Goal: Task Accomplishment & Management: Manage account settings

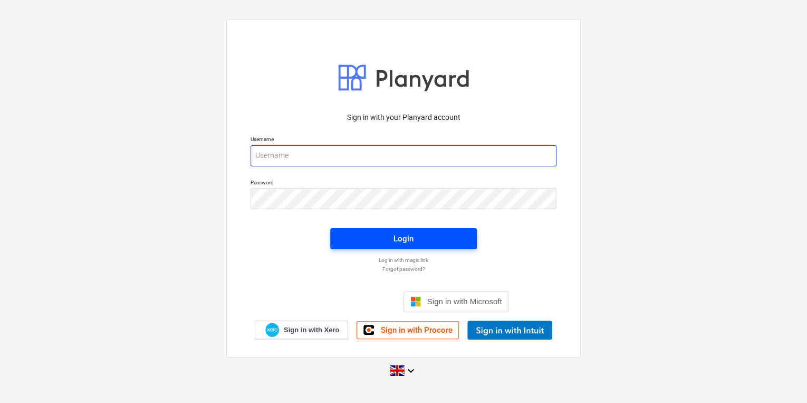
type input "[PERSON_NAME][EMAIL_ADDRESS][PERSON_NAME][DOMAIN_NAME]"
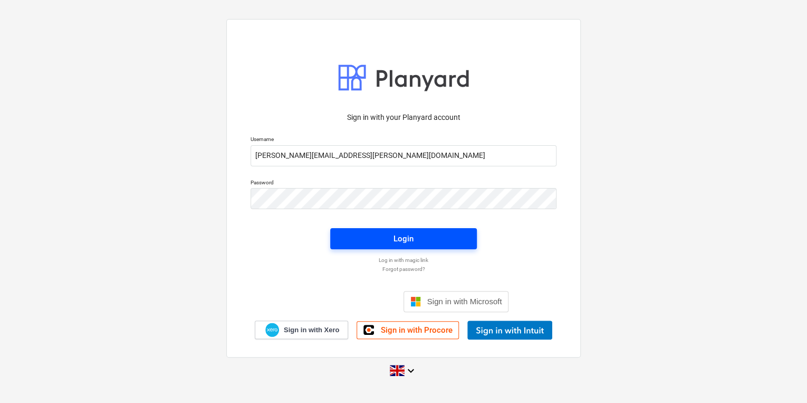
click at [385, 243] on span "Login" at bounding box center [403, 239] width 121 height 14
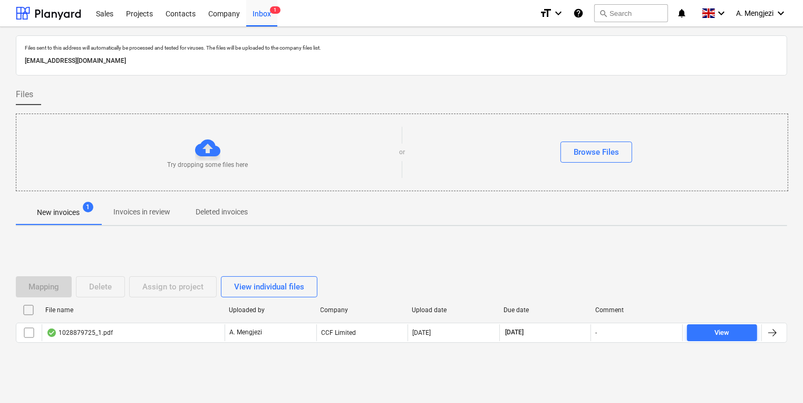
click at [122, 213] on p "Invoices in review" at bounding box center [141, 211] width 57 height 11
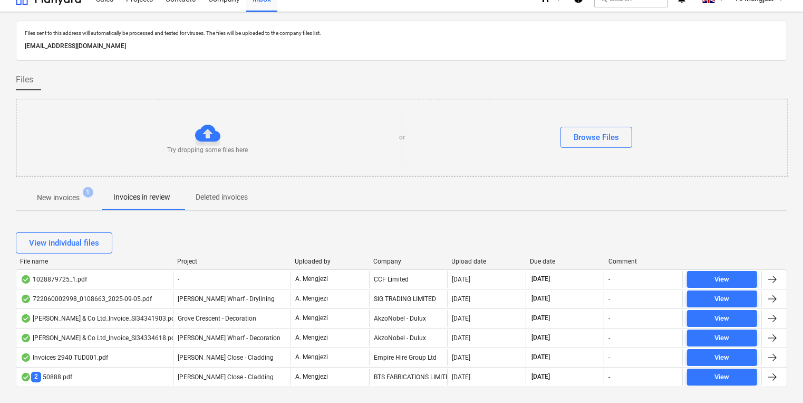
scroll to position [35, 0]
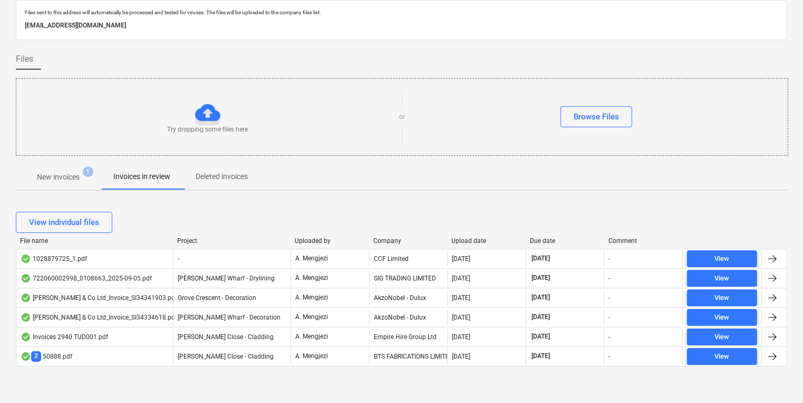
click at [61, 176] on p "New invoices" at bounding box center [58, 176] width 43 height 11
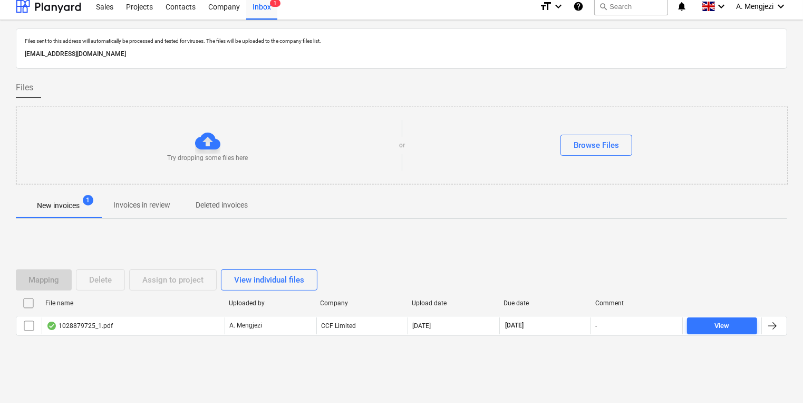
scroll to position [6, 0]
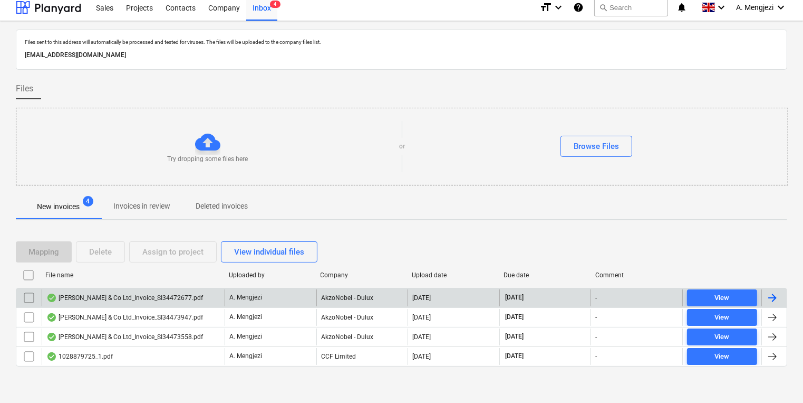
click at [116, 301] on div "[PERSON_NAME] & Co Ltd_Invoice_SI34472677.pdf" at bounding box center [133, 297] width 183 height 17
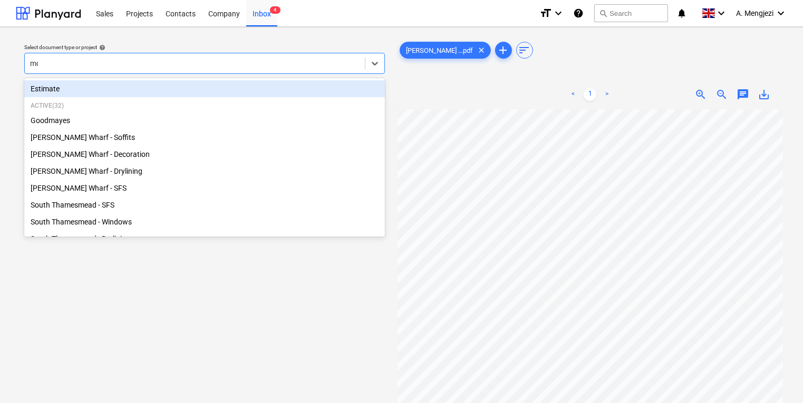
type input "mon"
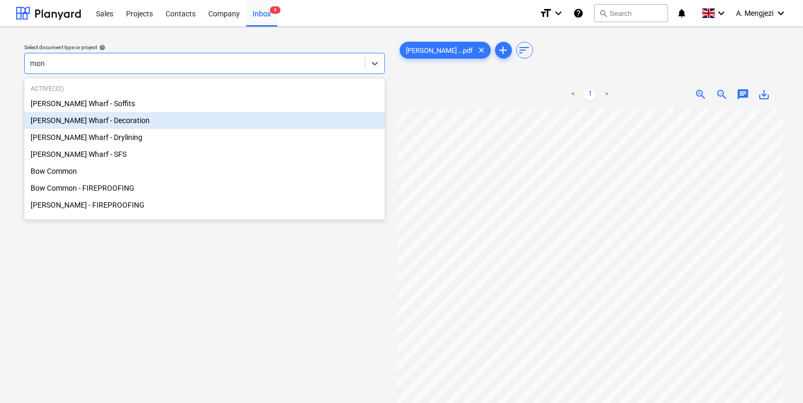
click at [120, 116] on div "[PERSON_NAME] Wharf - Decoration" at bounding box center [204, 120] width 361 height 17
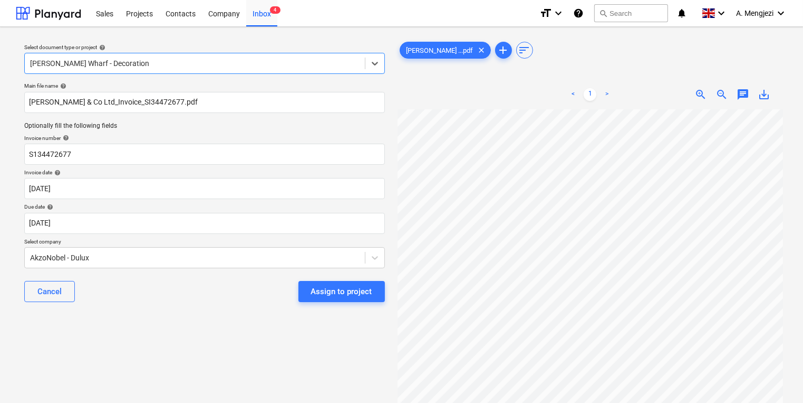
click at [350, 304] on div "Cancel Assign to project" at bounding box center [204, 291] width 361 height 38
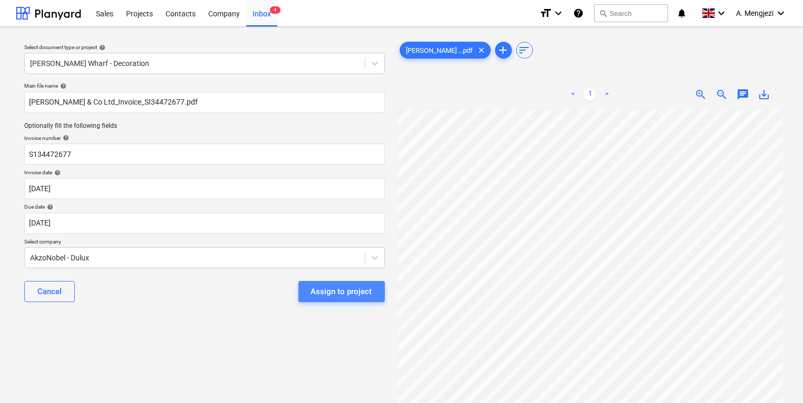
click at [350, 296] on div "Assign to project" at bounding box center [341, 291] width 61 height 14
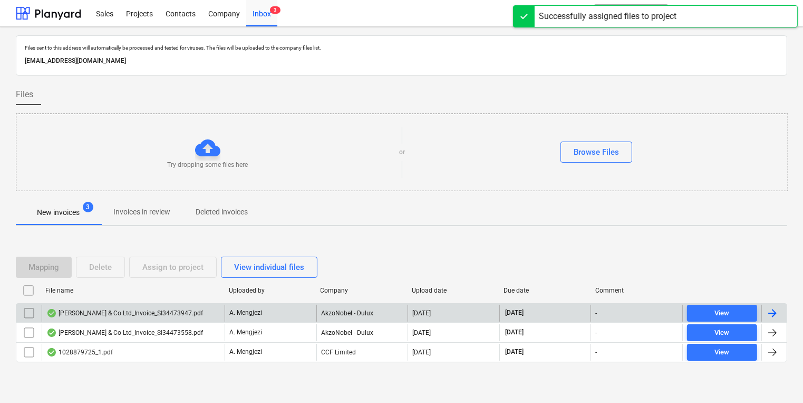
click at [350, 310] on div "AkzoNobel - Dulux" at bounding box center [363, 312] width 92 height 17
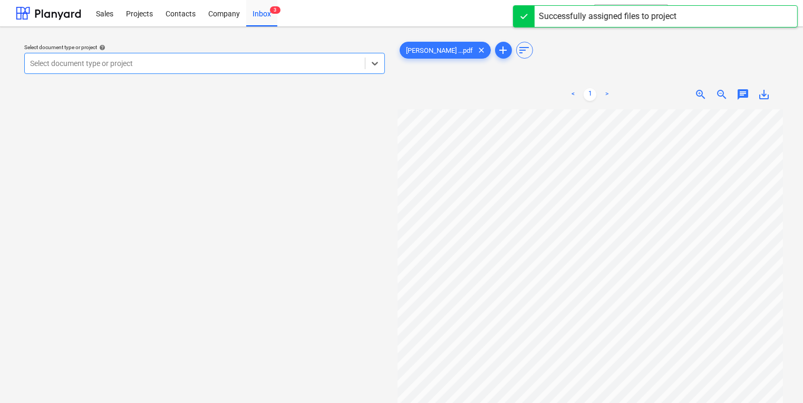
click at [225, 58] on div at bounding box center [195, 63] width 330 height 11
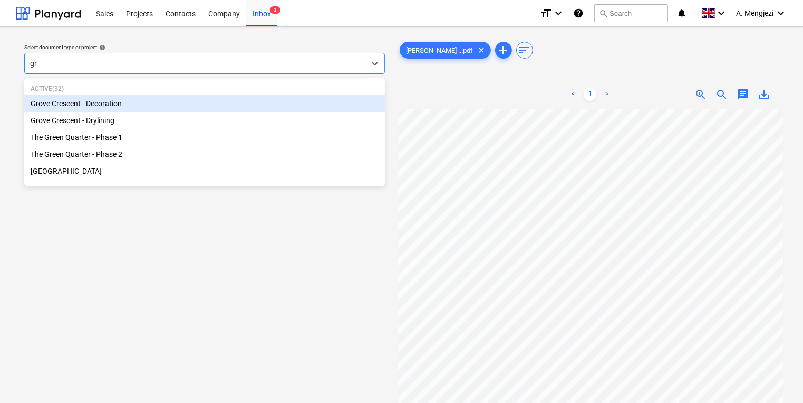
type input "gro"
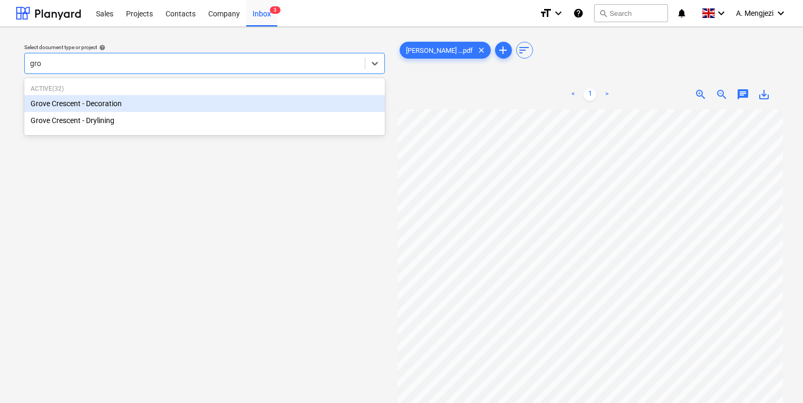
click at [248, 99] on div "Grove Crescent - Decoration" at bounding box center [204, 103] width 361 height 17
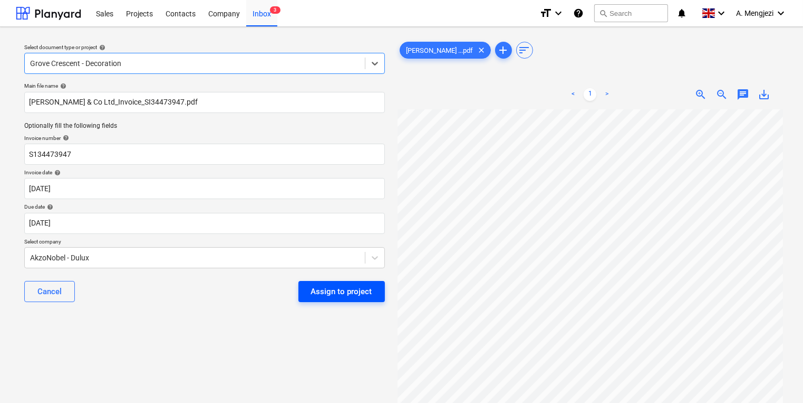
click at [342, 294] on div "Assign to project" at bounding box center [341, 291] width 61 height 14
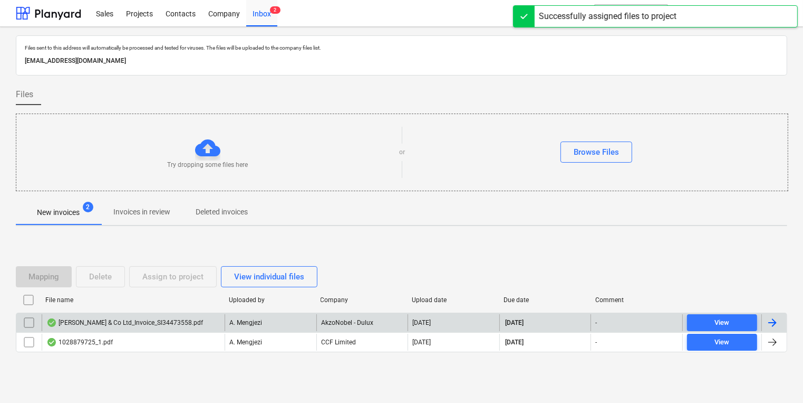
click at [150, 323] on div "[PERSON_NAME] & Co Ltd_Invoice_SI34473558.pdf" at bounding box center [124, 322] width 157 height 8
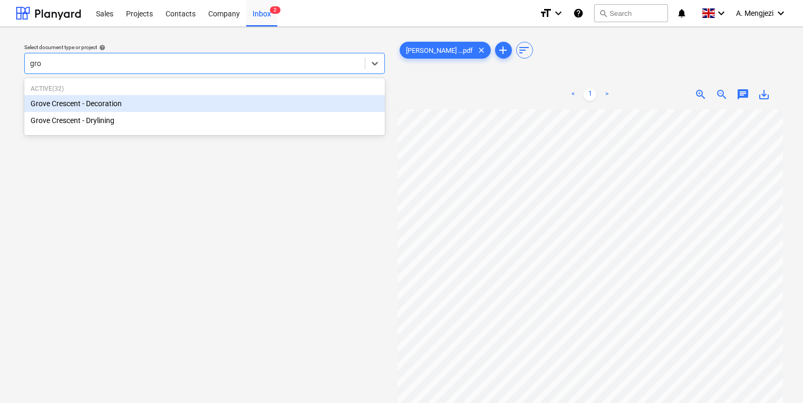
type input "gro"
click at [127, 304] on div "Select document type or project help option Grove Crescent - Decoration focused…" at bounding box center [205, 260] width 378 height 451
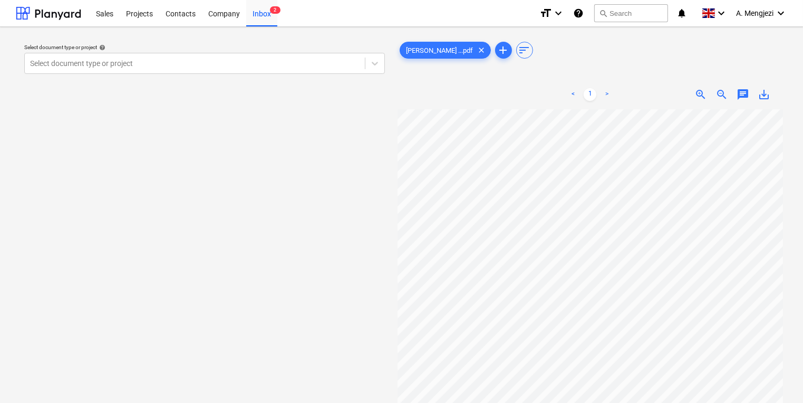
click at [169, 52] on p "Select document type or project help" at bounding box center [204, 48] width 361 height 9
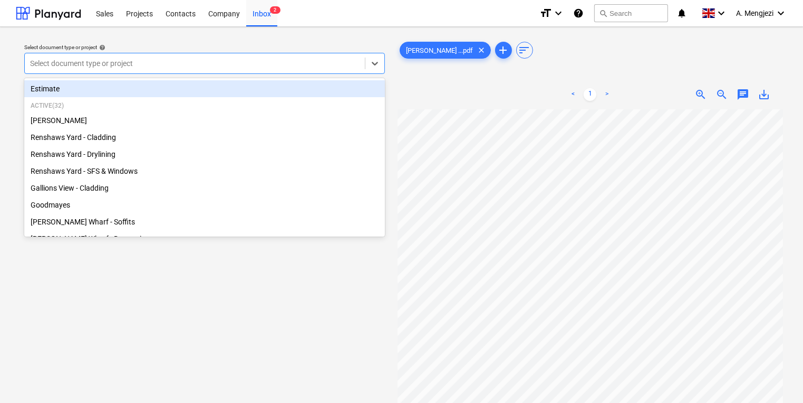
click at [168, 65] on div at bounding box center [195, 63] width 330 height 11
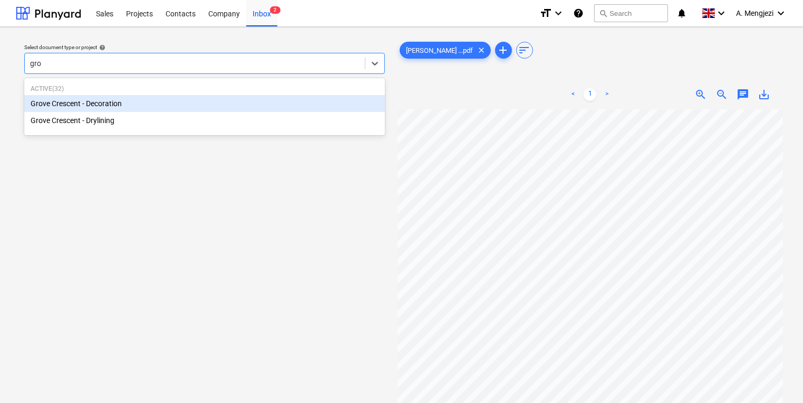
type input "grov"
click at [177, 101] on div "Grove Crescent - Decoration" at bounding box center [204, 103] width 361 height 17
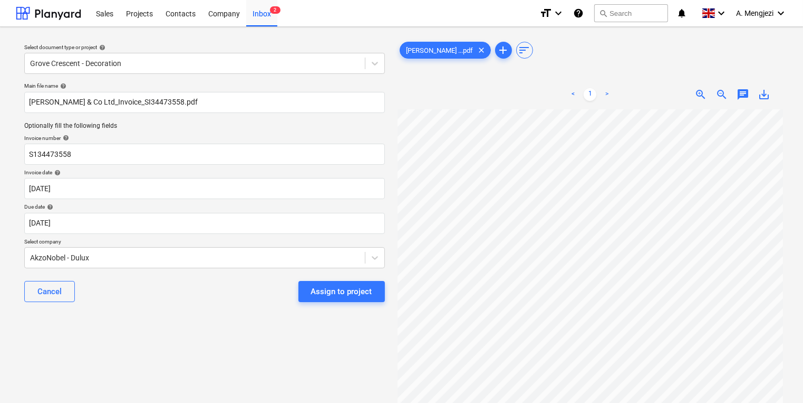
click at [386, 301] on div "Main file name help [PERSON_NAME] & Co Ltd_Invoice_SI34473558.pdf Optionally fi…" at bounding box center [204, 196] width 369 height 236
click at [364, 300] on button "Assign to project" at bounding box center [342, 291] width 87 height 21
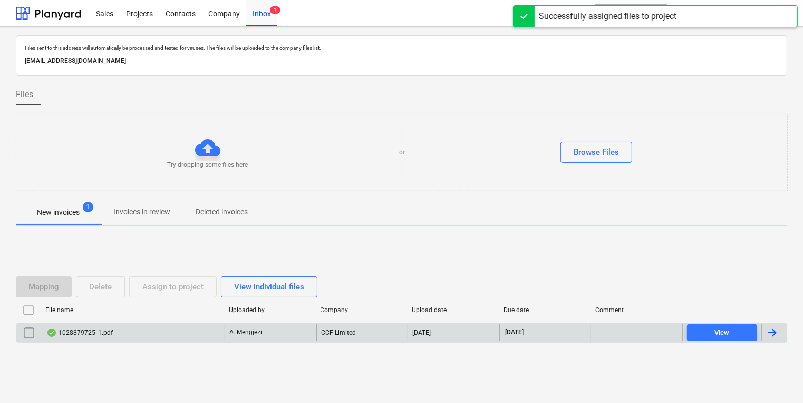
click at [227, 326] on div "A. Mengjezi" at bounding box center [271, 332] width 92 height 17
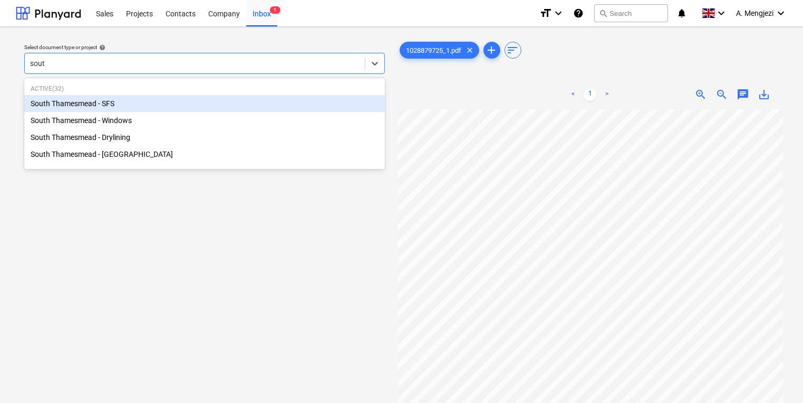
type input "south"
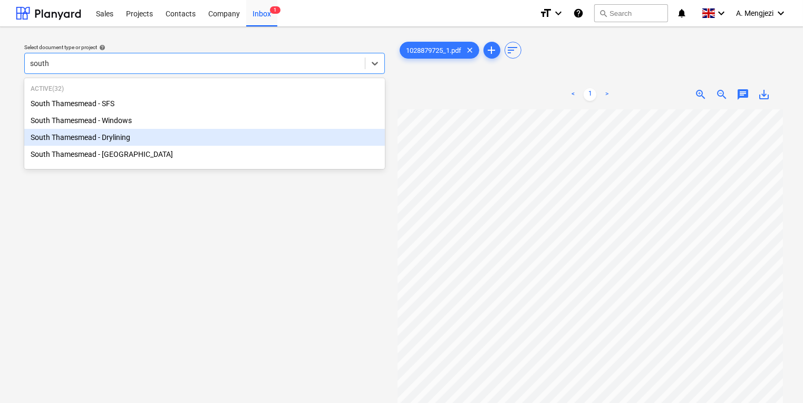
click at [148, 137] on div "South Thamesmead - Drylining" at bounding box center [204, 137] width 361 height 17
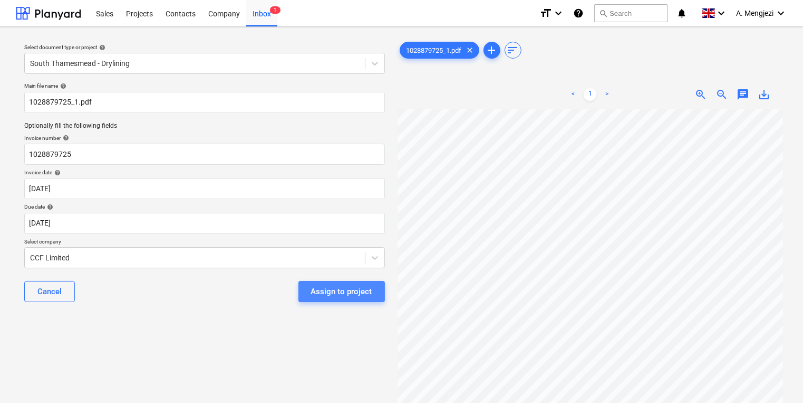
click at [344, 294] on div "Assign to project" at bounding box center [341, 291] width 61 height 14
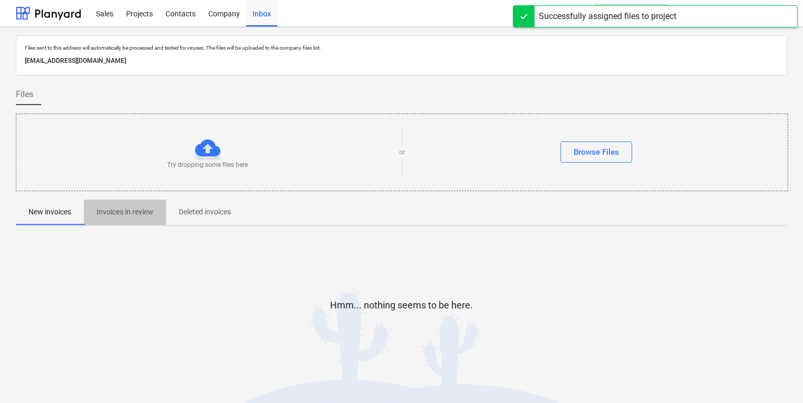
click at [123, 213] on p "Invoices in review" at bounding box center [125, 211] width 57 height 11
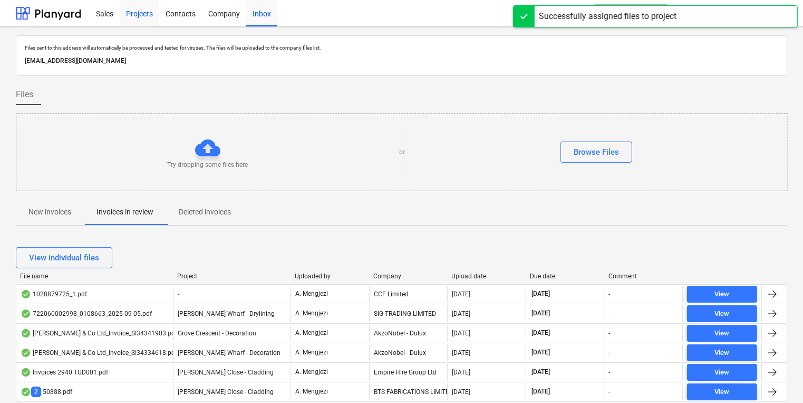
click at [138, 12] on div "Projects" at bounding box center [140, 12] width 40 height 27
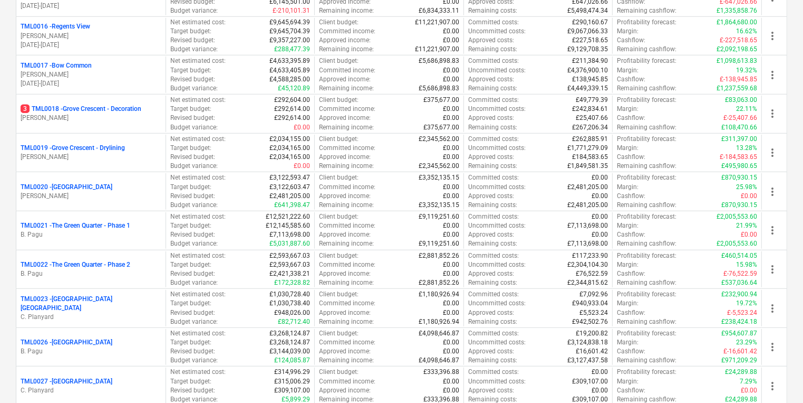
scroll to position [591, 0]
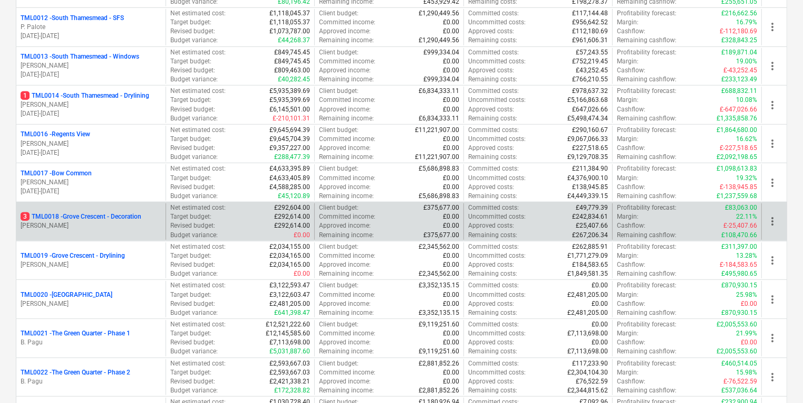
click at [85, 213] on p "3 TML0018 - Grove Crescent - Decoration" at bounding box center [81, 216] width 121 height 9
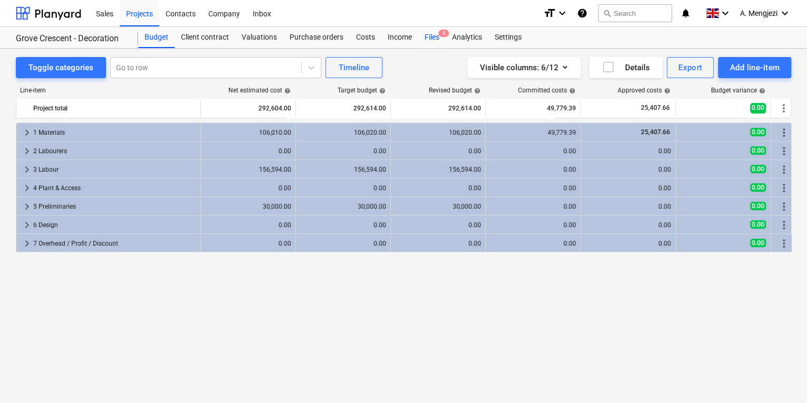
click at [438, 47] on div "Files 3" at bounding box center [431, 37] width 27 height 21
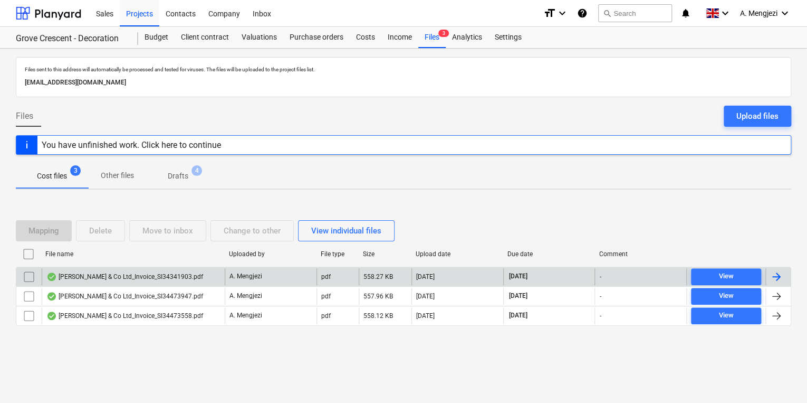
click at [462, 278] on div "[DATE]" at bounding box center [458, 276] width 92 height 17
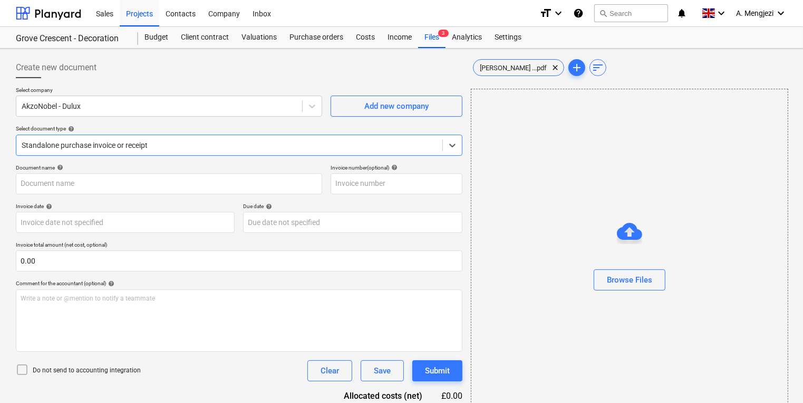
type input "S134341903"
type input "[DATE]"
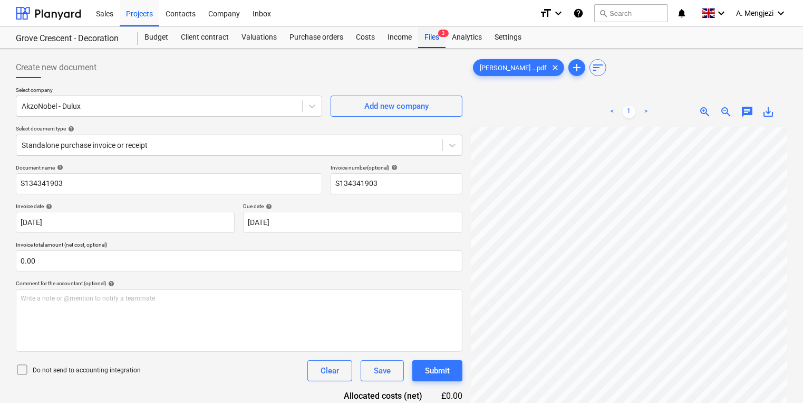
click at [428, 44] on div "Files 3" at bounding box center [431, 37] width 27 height 21
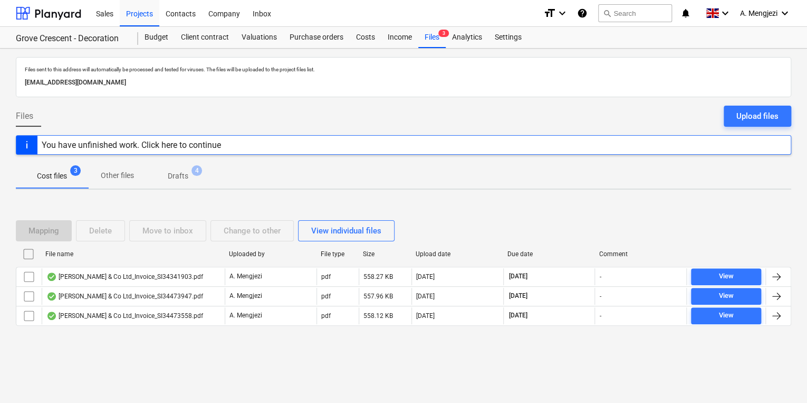
click at [138, 26] on div "Sales Projects Contacts Company Inbox format_size keyboard_arrow_down help sear…" at bounding box center [403, 13] width 807 height 27
click at [139, 17] on div "Projects" at bounding box center [140, 12] width 40 height 27
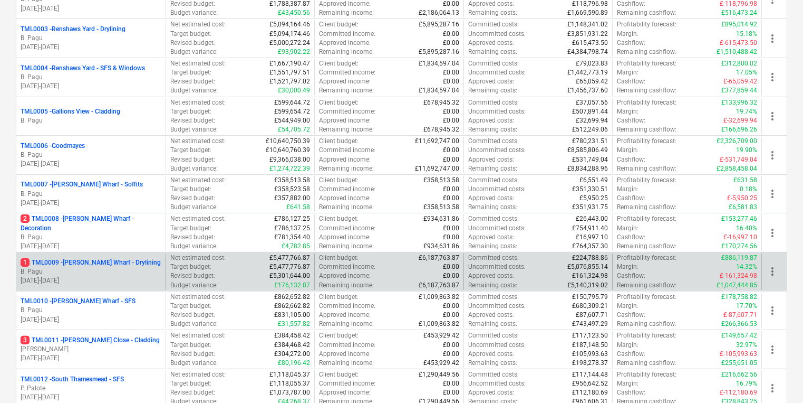
scroll to position [295, 0]
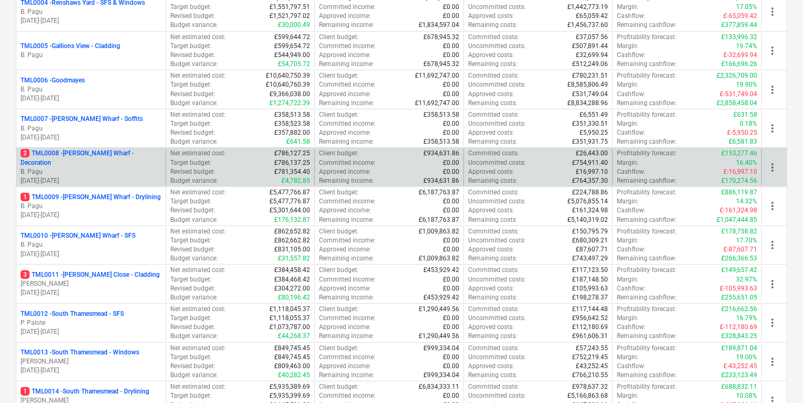
click at [202, 159] on p "Target budget :" at bounding box center [190, 162] width 41 height 9
click at [144, 159] on p "2 TML0008 - [PERSON_NAME] Wharf - Decoration" at bounding box center [91, 158] width 141 height 18
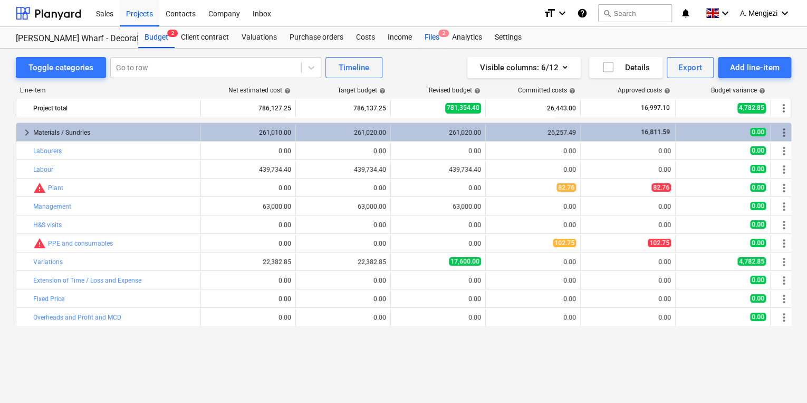
click at [430, 36] on div "Files 2" at bounding box center [431, 37] width 27 height 21
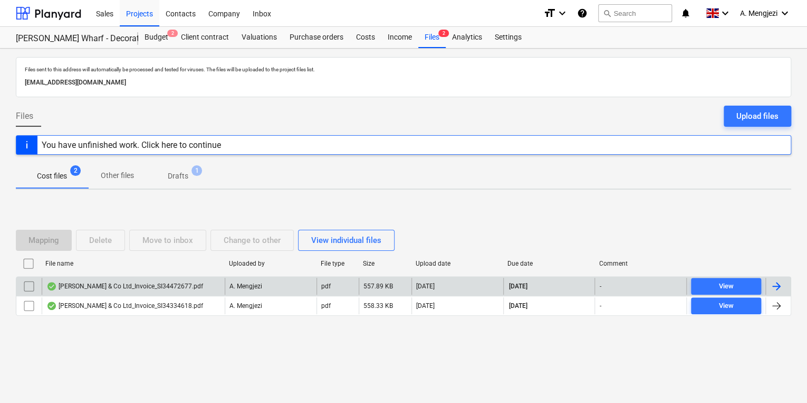
click at [558, 281] on div "[DATE]" at bounding box center [549, 286] width 92 height 17
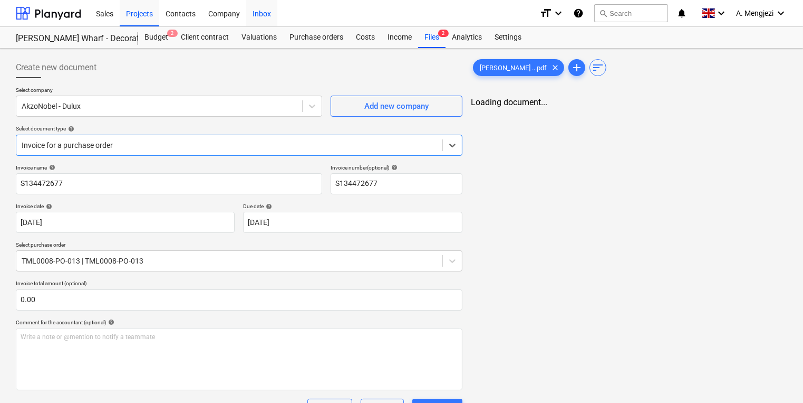
click at [256, 21] on div "Inbox" at bounding box center [261, 12] width 31 height 27
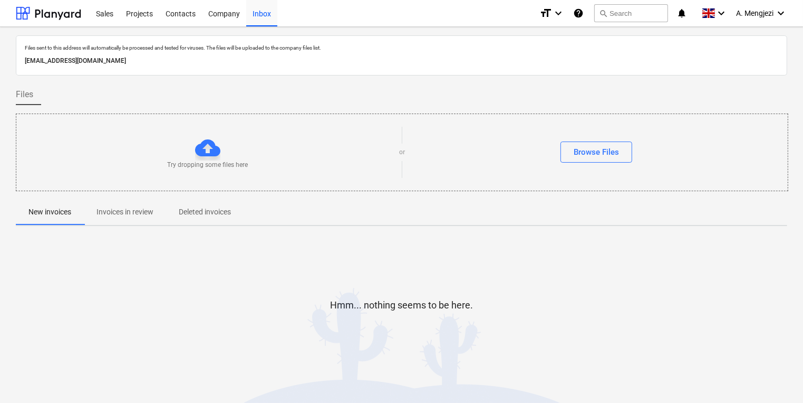
click at [150, 204] on span "Invoices in review" at bounding box center [125, 211] width 82 height 17
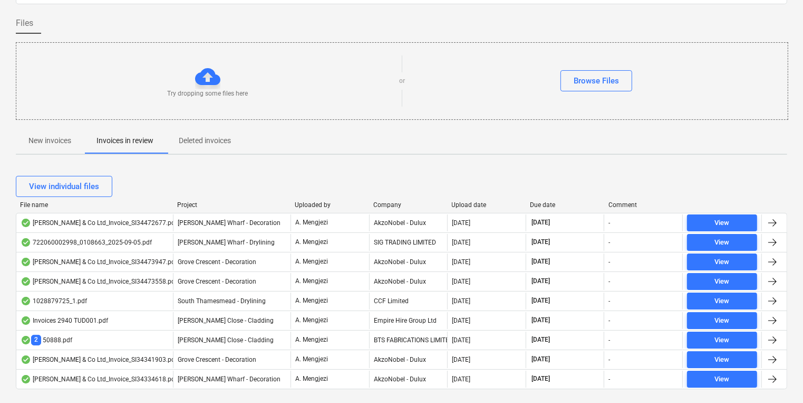
scroll to position [93, 0]
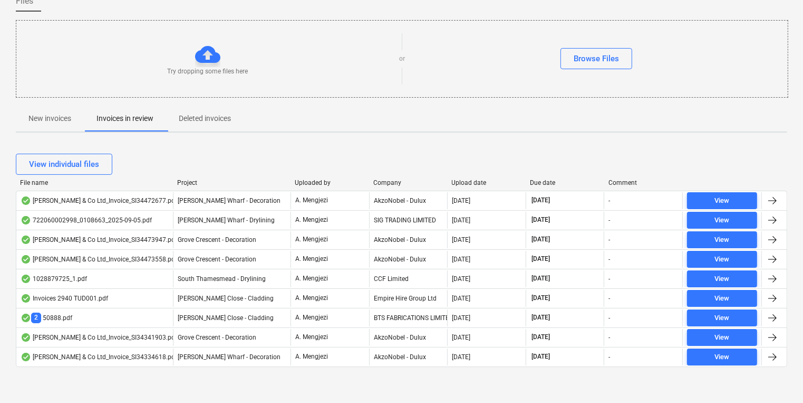
click at [384, 180] on div "Company" at bounding box center [409, 182] width 70 height 7
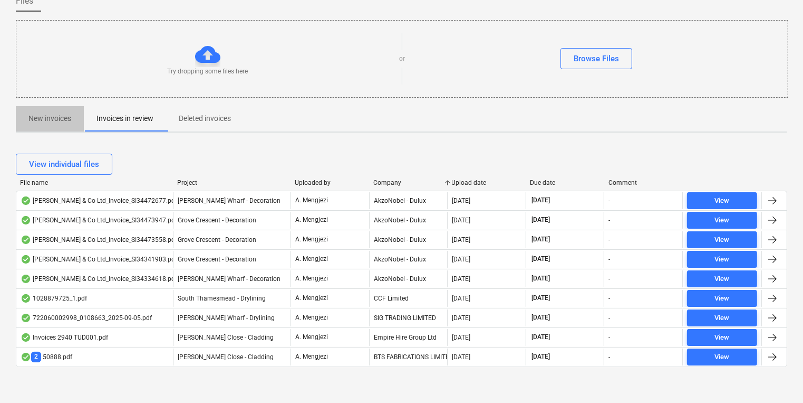
click at [54, 114] on p "New invoices" at bounding box center [49, 118] width 43 height 11
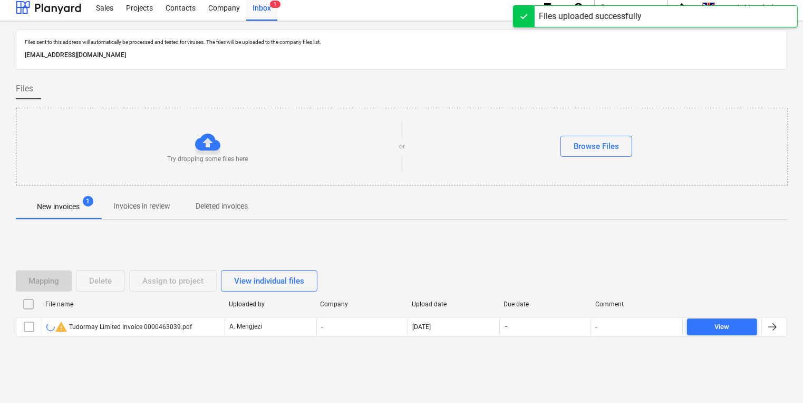
click at [221, 207] on p "Deleted invoices" at bounding box center [222, 205] width 52 height 11
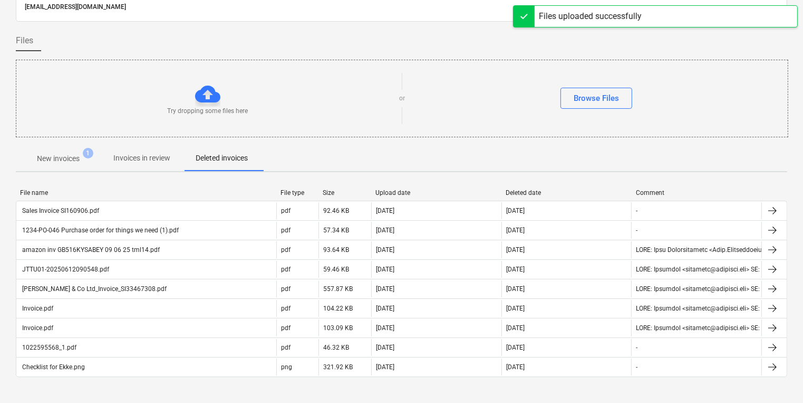
scroll to position [55, 0]
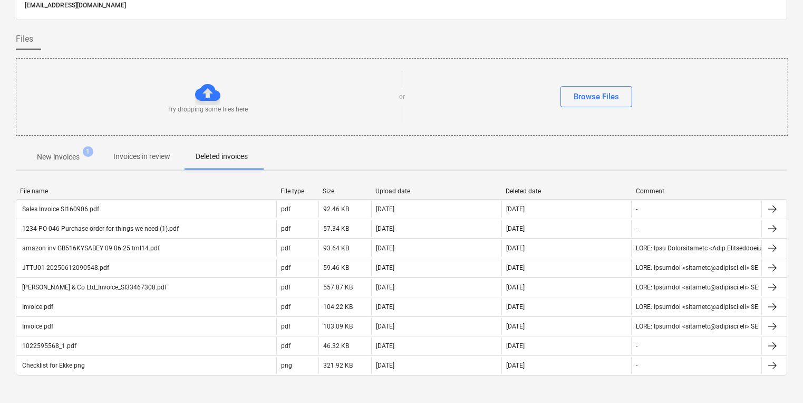
click at [73, 157] on p "New invoices" at bounding box center [58, 156] width 43 height 11
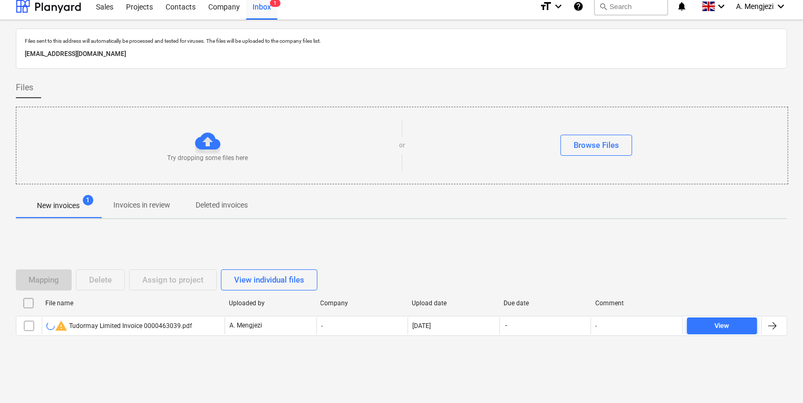
scroll to position [6, 0]
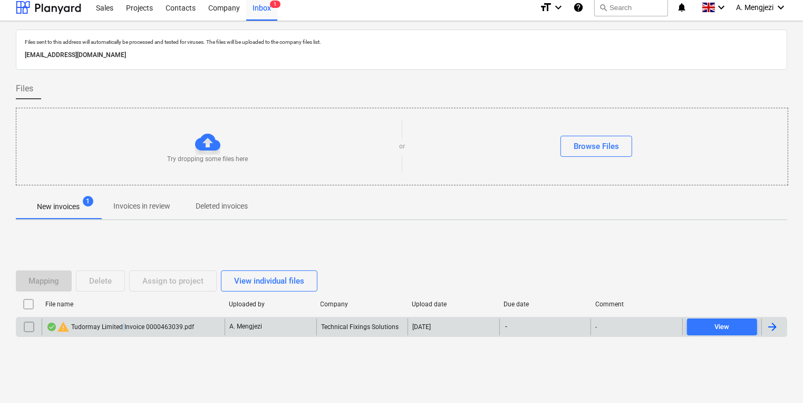
click at [122, 333] on div "warning Tudormay Limited Invoice 0000463039.pdf" at bounding box center [133, 326] width 183 height 17
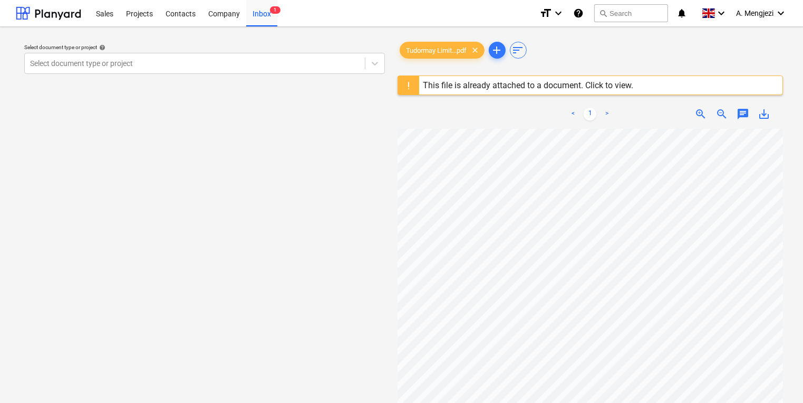
click at [530, 87] on div "This file is already attached to a document. Click to view." at bounding box center [529, 85] width 211 height 10
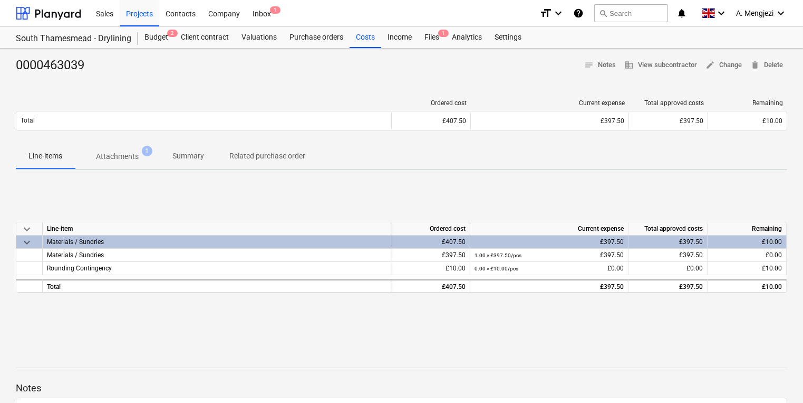
click at [131, 162] on span "Attachments 1" at bounding box center [117, 156] width 85 height 19
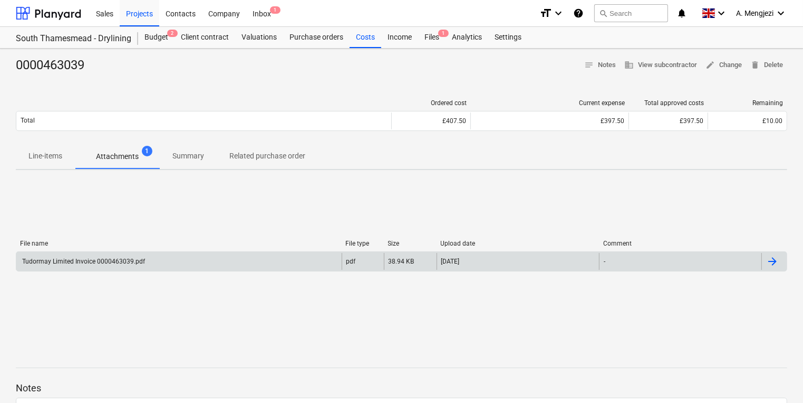
click at [145, 263] on div "Tudormay Limited Invoice 0000463039.pdf" at bounding box center [179, 261] width 326 height 17
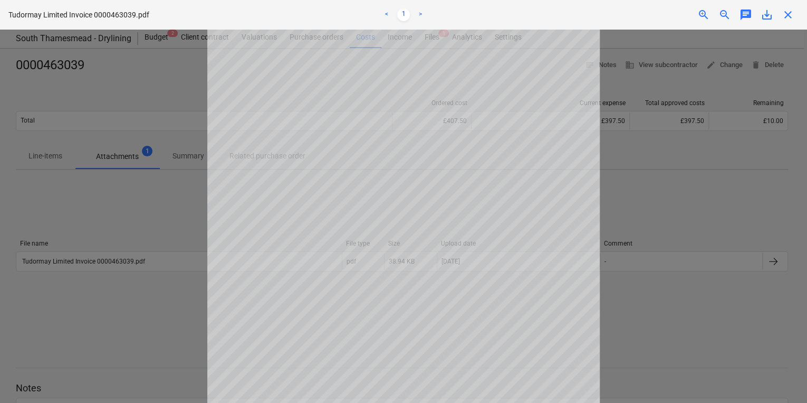
click at [755, 178] on div at bounding box center [403, 216] width 807 height 373
click at [797, 269] on div at bounding box center [403, 216] width 807 height 373
click at [787, 19] on span "close" at bounding box center [788, 14] width 13 height 13
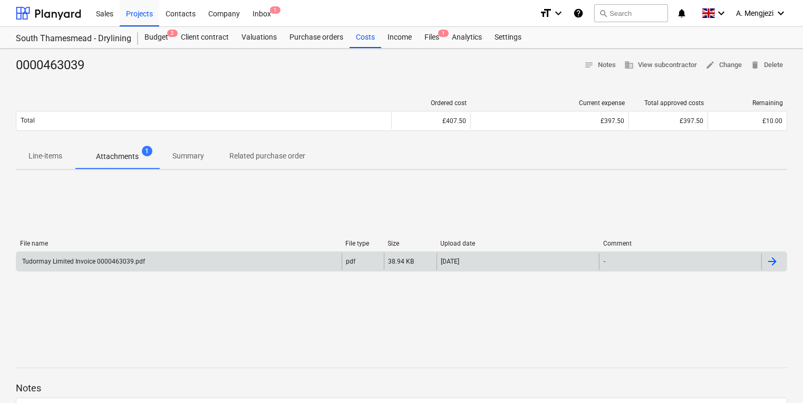
click at [776, 258] on div at bounding box center [773, 261] width 13 height 13
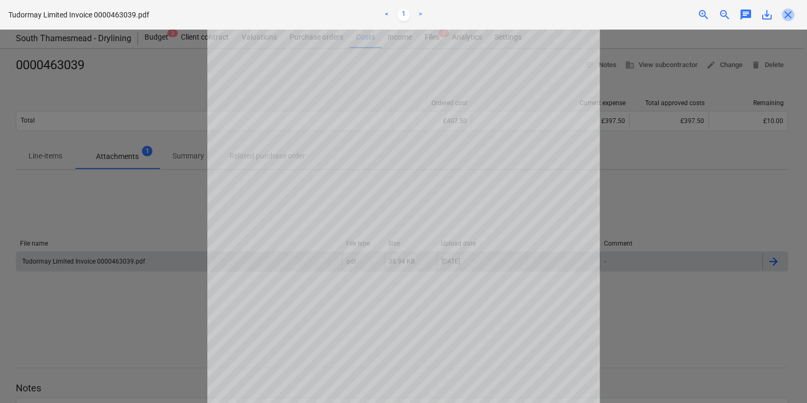
click at [792, 14] on span "close" at bounding box center [788, 14] width 13 height 13
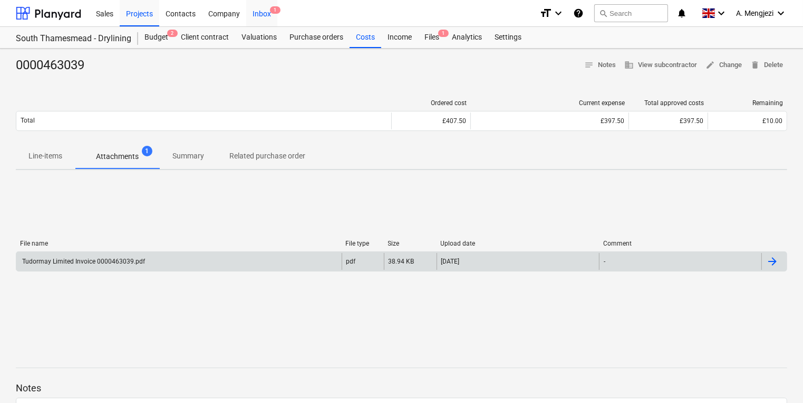
click at [270, 8] on span "1" at bounding box center [275, 9] width 11 height 7
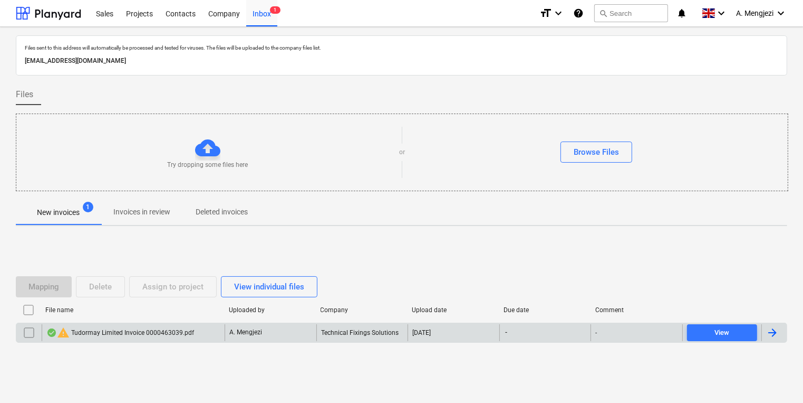
click at [774, 334] on div at bounding box center [773, 332] width 13 height 13
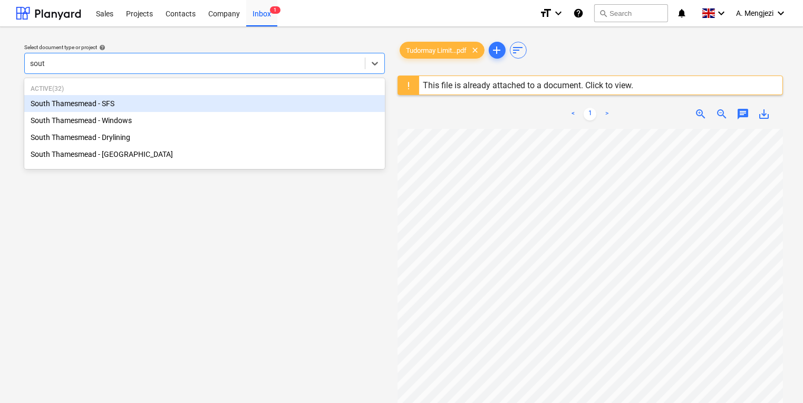
type input "south"
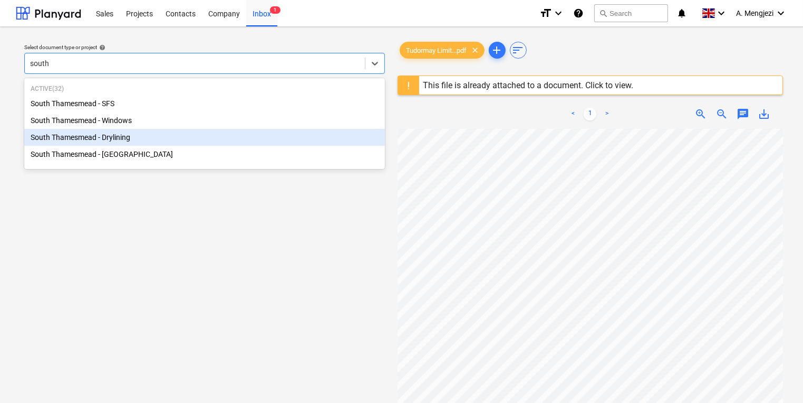
click at [96, 135] on div "South Thamesmead - Drylining" at bounding box center [204, 137] width 361 height 17
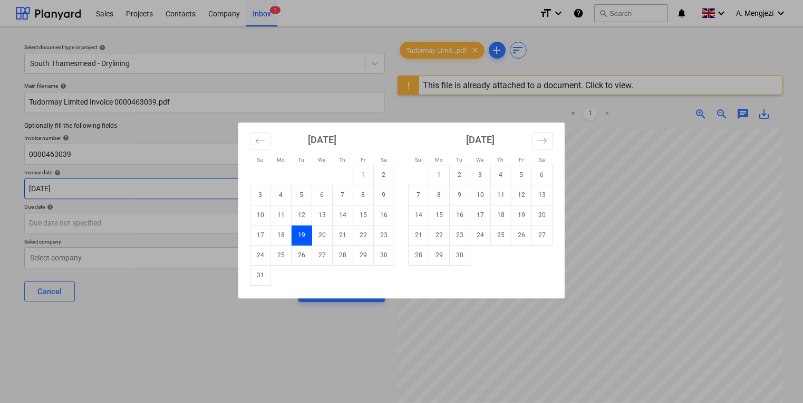
click at [103, 188] on body "Sales Projects Contacts Company Inbox 1 format_size keyboard_arrow_down help se…" at bounding box center [401, 201] width 803 height 403
drag, startPoint x: 372, startPoint y: 264, endPoint x: 270, endPoint y: 282, distance: 103.4
click at [270, 282] on tbody "1 2 3 4 5 6 7 8 9 10 11 12 13 14 15 16 17 18 19 20 21 22 23 24 25 26 27 28 29 3…" at bounding box center [323, 225] width 144 height 120
click at [259, 315] on div "Su Mo Tu We Th Fr Sa Su Mo Tu We Th Fr Sa [DATE] 1 2 3 4 5 6 7 8 9 10 11 12 13 …" at bounding box center [401, 201] width 803 height 403
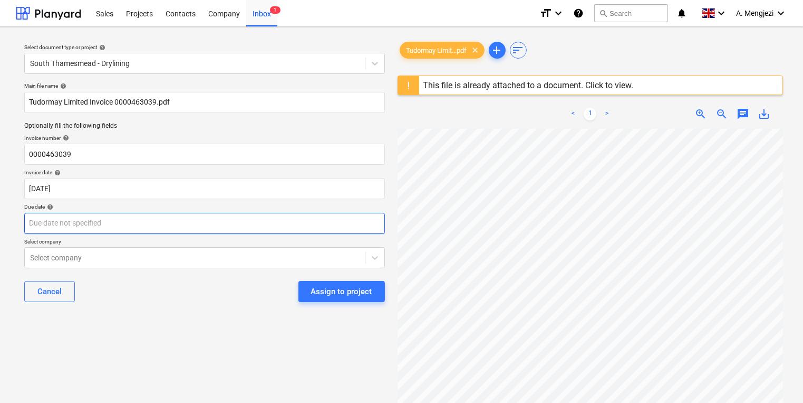
click at [173, 214] on body "Sales Projects Contacts Company Inbox 1 format_size keyboard_arrow_down help se…" at bounding box center [401, 201] width 803 height 403
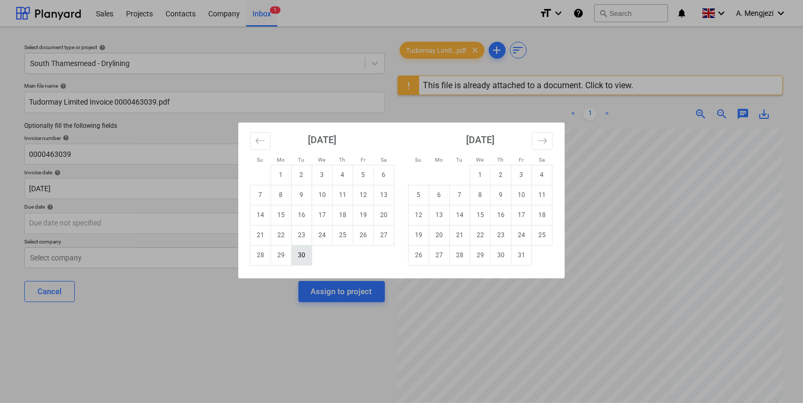
click at [303, 255] on td "30" at bounding box center [302, 255] width 21 height 20
type input "[DATE]"
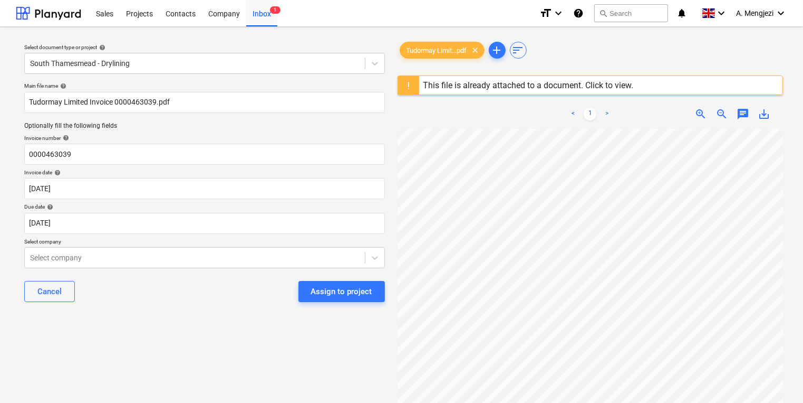
click at [303, 255] on body "Sales Projects Contacts Company Inbox 1 format_size keyboard_arrow_down help se…" at bounding box center [401, 201] width 803 height 403
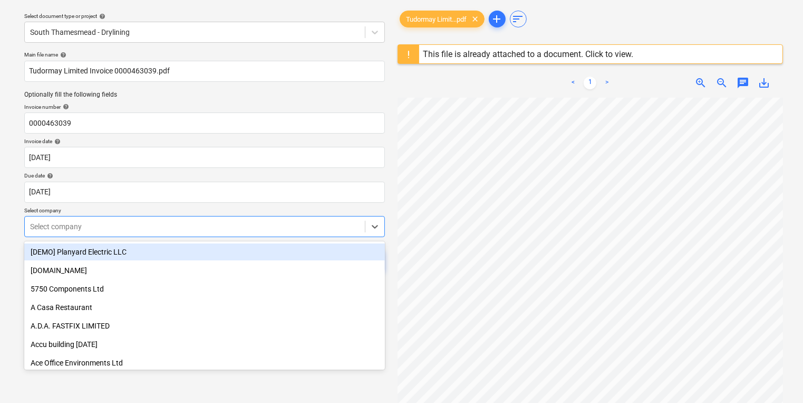
scroll to position [34, 0]
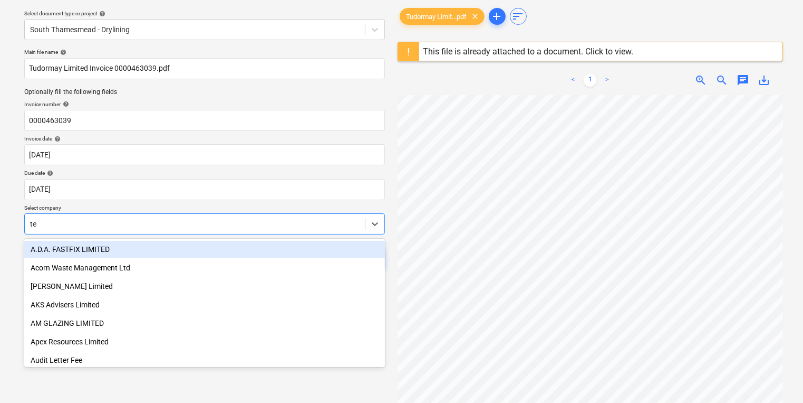
type input "tec"
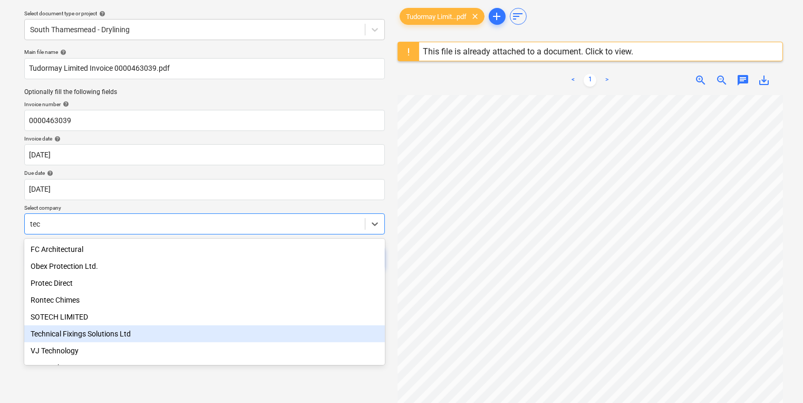
click at [261, 333] on div "Technical Fixings Solutions Ltd" at bounding box center [204, 333] width 361 height 17
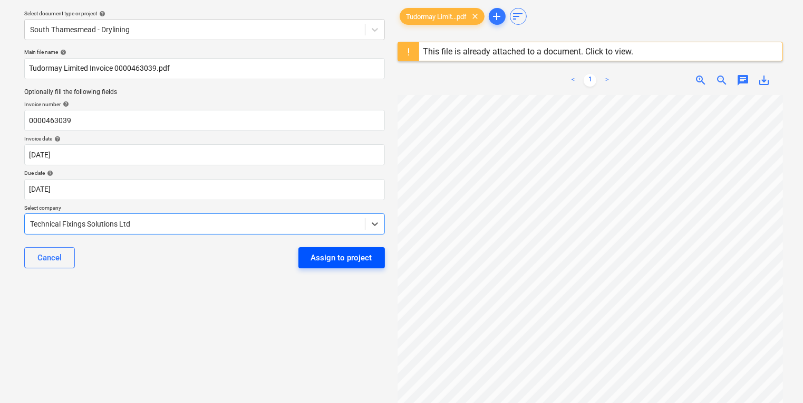
click at [339, 261] on div "Assign to project" at bounding box center [341, 258] width 61 height 14
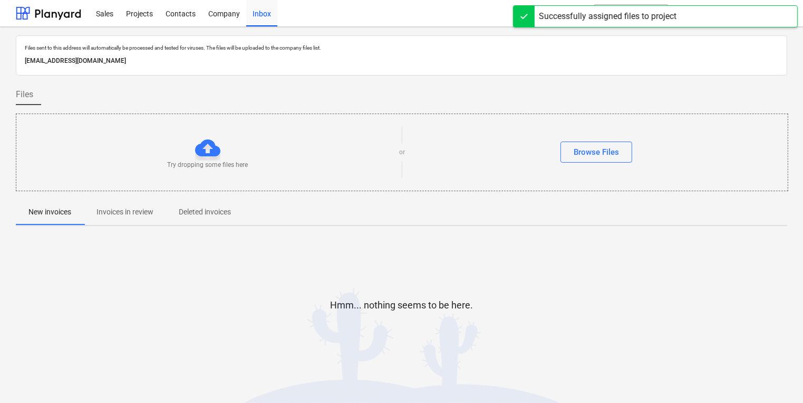
click at [116, 215] on p "Invoices in review" at bounding box center [125, 211] width 57 height 11
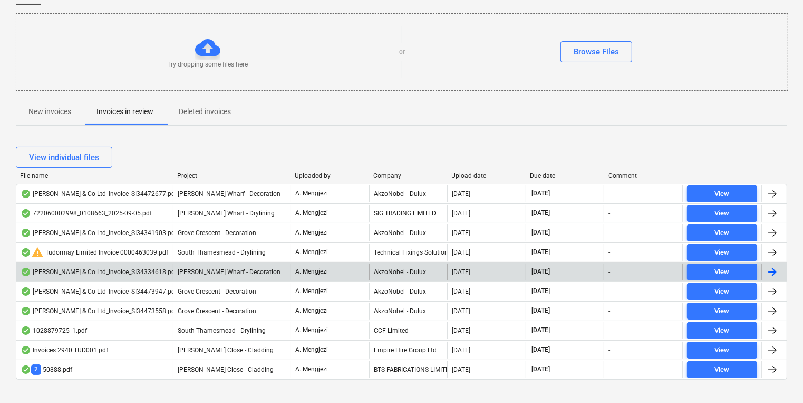
scroll to position [113, 0]
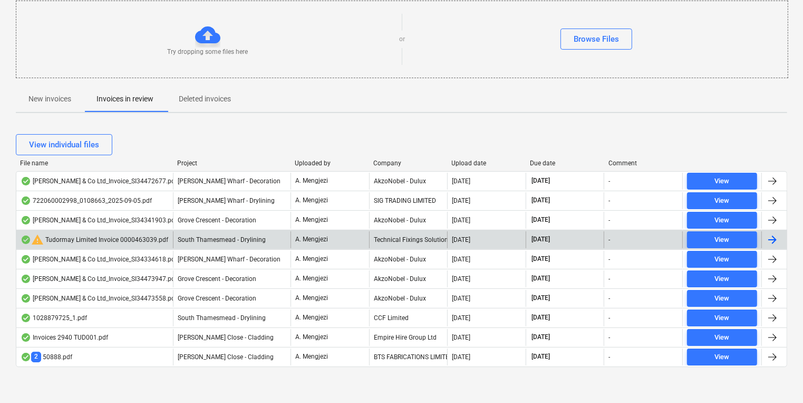
click at [781, 236] on div at bounding box center [774, 239] width 25 height 17
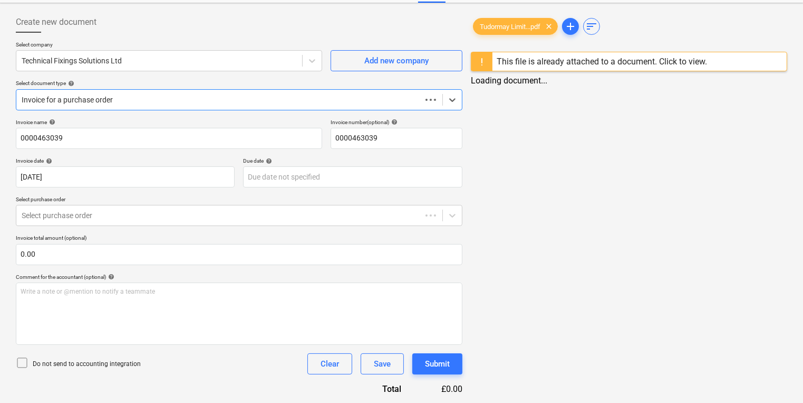
type input "[DATE]"
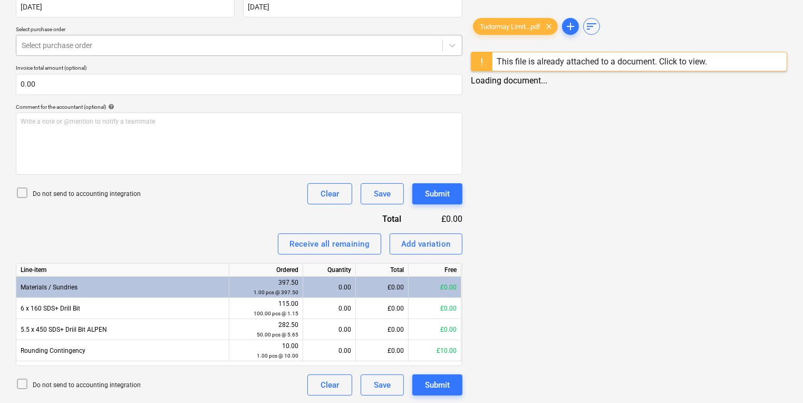
scroll to position [216, 0]
click at [709, 195] on div "Tudormay Limit...pdf clear add sort This file is already attached to a document…" at bounding box center [629, 118] width 325 height 562
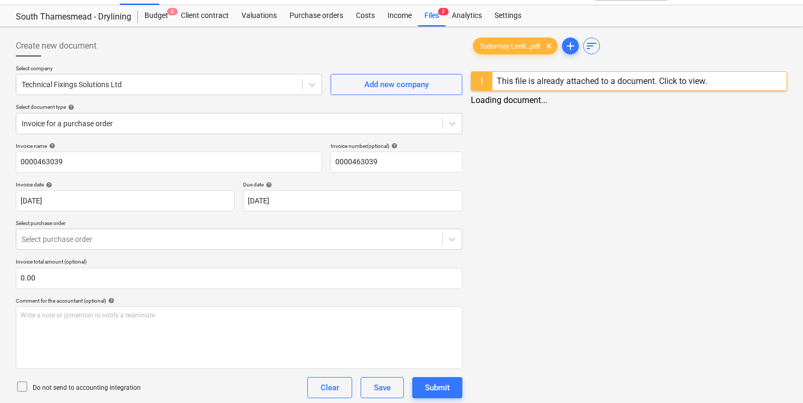
scroll to position [5, 0]
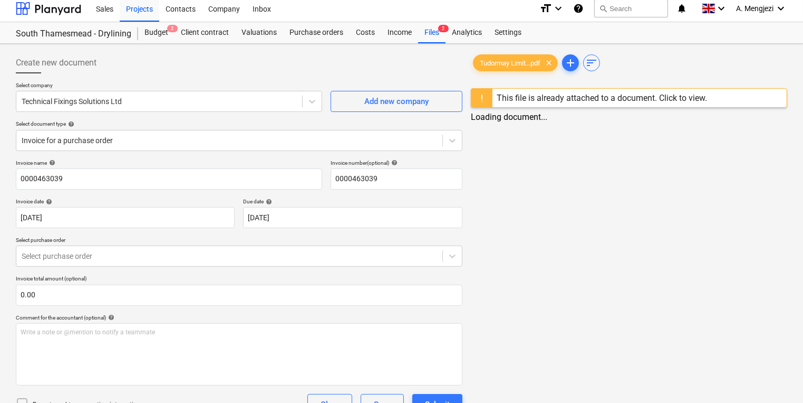
click at [654, 205] on div "Tudormay Limit...pdf clear add sort This file is already attached to a document…" at bounding box center [629, 329] width 325 height 562
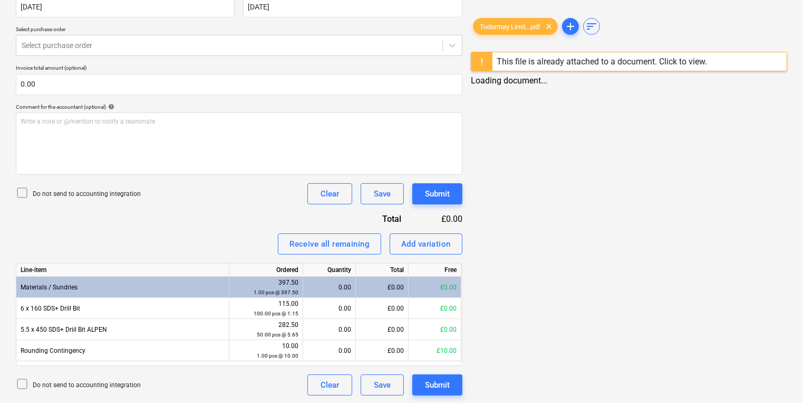
scroll to position [216, 0]
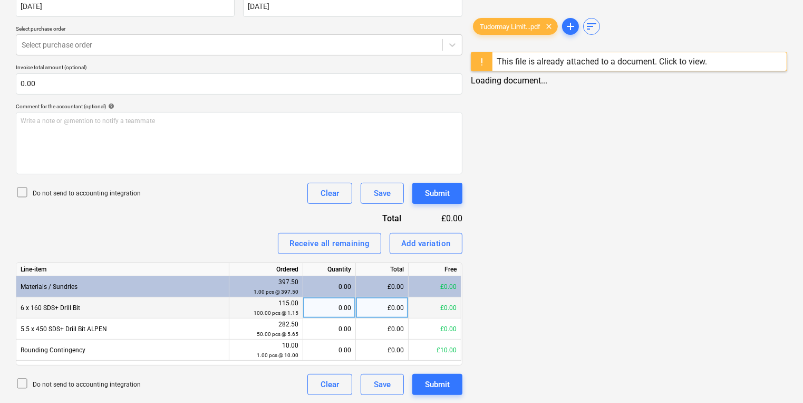
click at [321, 309] on div "0.00" at bounding box center [330, 307] width 44 height 21
type input "100"
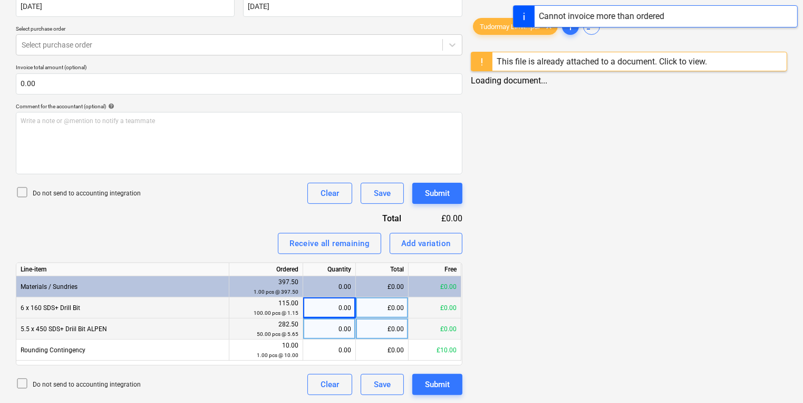
click at [331, 334] on div "0.00" at bounding box center [330, 328] width 44 height 21
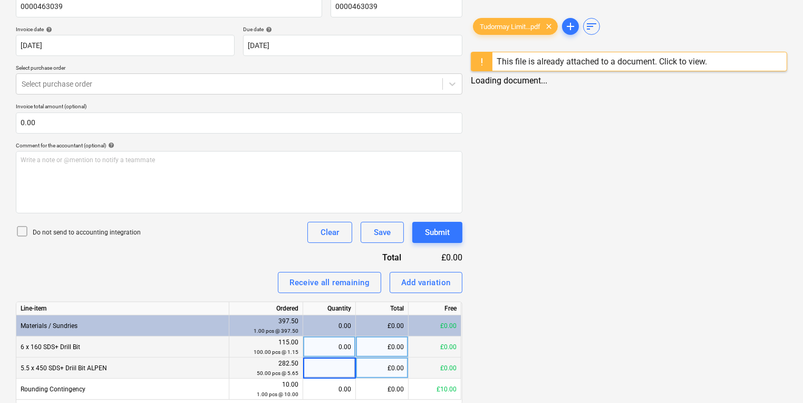
scroll to position [211, 0]
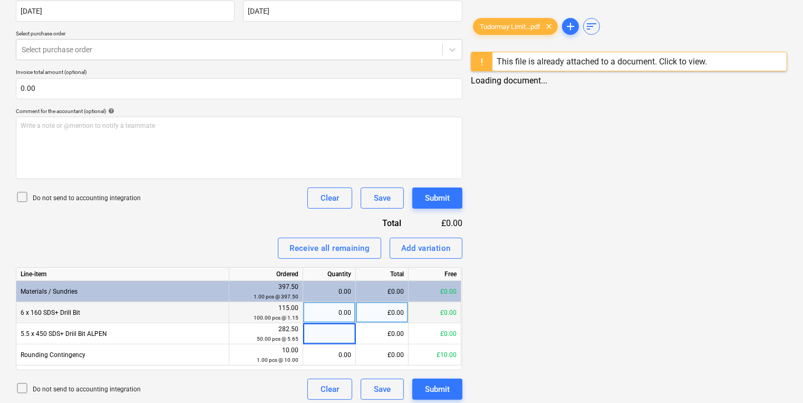
click at [453, 390] on button "Submit" at bounding box center [438, 388] width 50 height 21
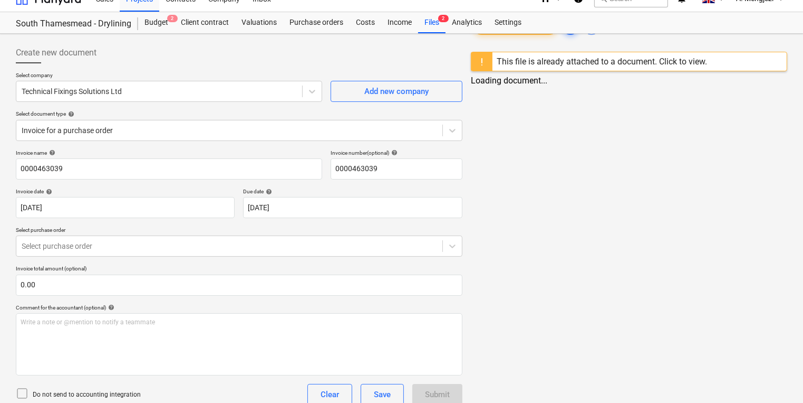
scroll to position [0, 0]
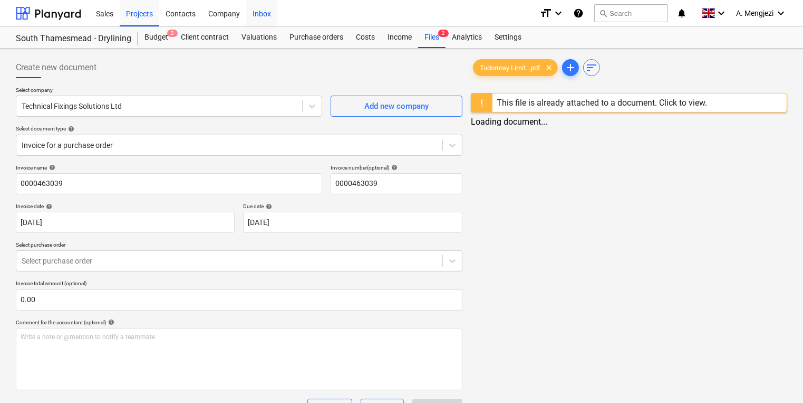
click at [269, 11] on div "Inbox" at bounding box center [261, 12] width 31 height 27
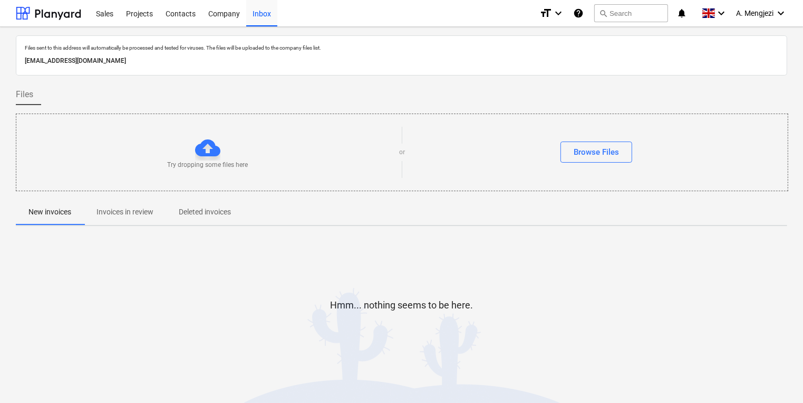
click at [132, 207] on p "Invoices in review" at bounding box center [125, 211] width 57 height 11
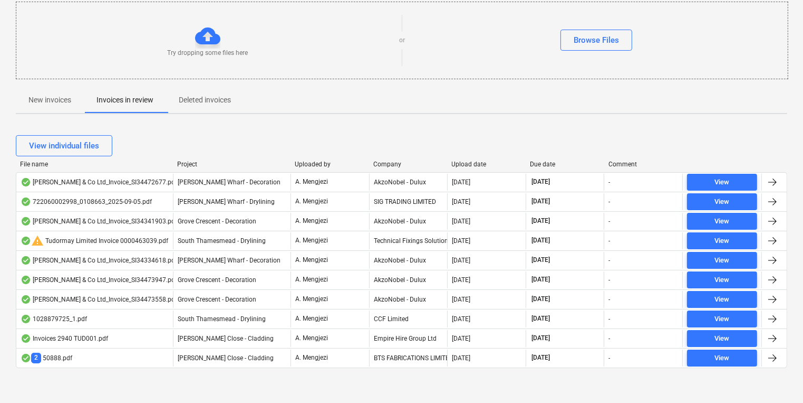
scroll to position [113, 0]
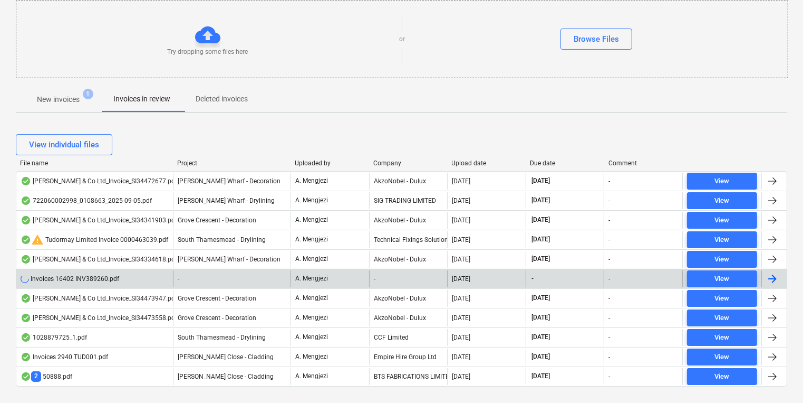
click at [136, 280] on div "Invoices 16402 INV389260.pdf" at bounding box center [94, 278] width 157 height 17
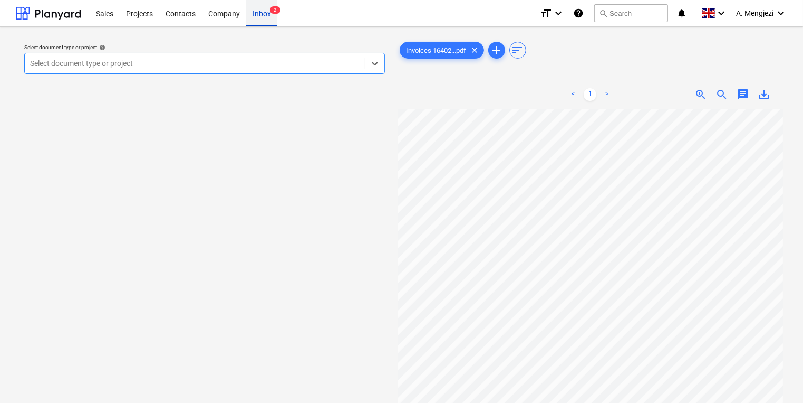
click at [256, 25] on div "Inbox 2" at bounding box center [261, 12] width 31 height 27
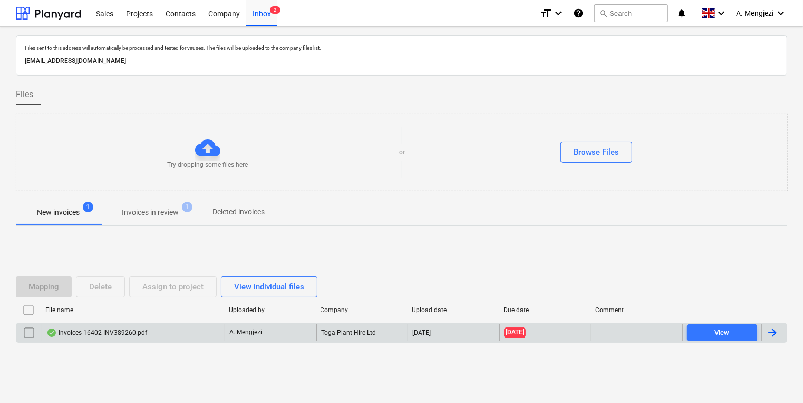
click at [33, 332] on input "checkbox" at bounding box center [29, 332] width 17 height 17
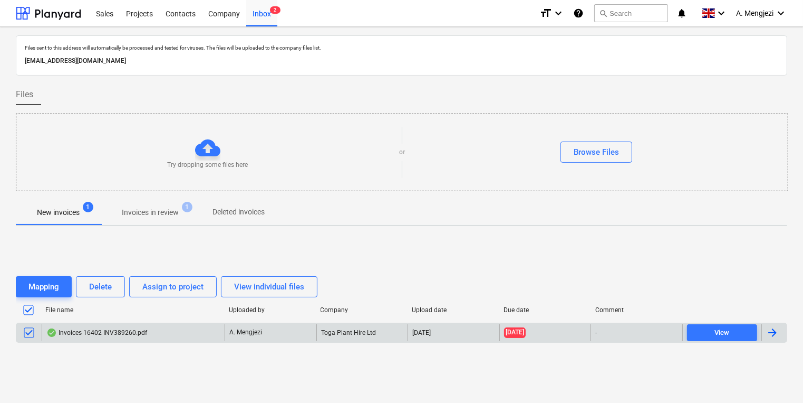
click at [124, 307] on div "File name" at bounding box center [132, 309] width 175 height 7
click at [114, 297] on div "Mapping Delete Assign to project View individual files" at bounding box center [402, 287] width 772 height 30
click at [114, 292] on button "Delete" at bounding box center [100, 286] width 49 height 21
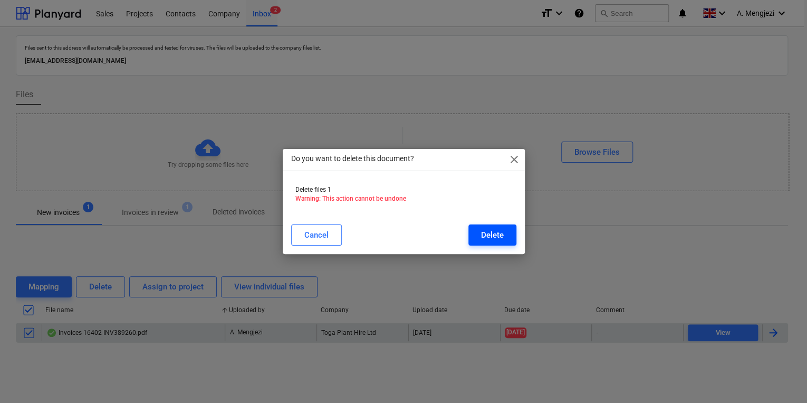
click at [475, 232] on button "Delete" at bounding box center [492, 234] width 48 height 21
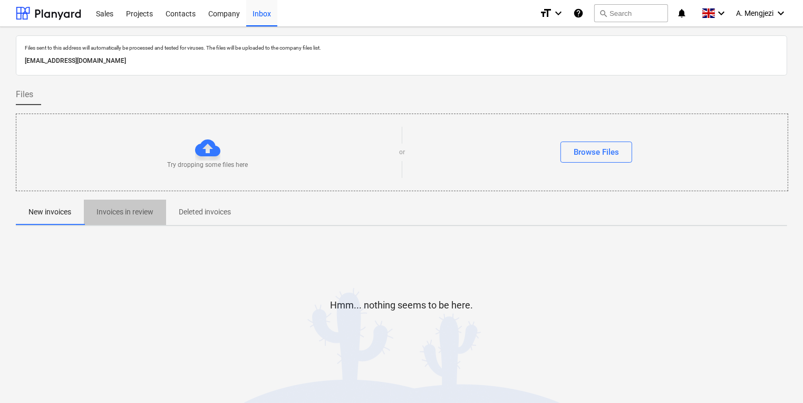
click at [140, 207] on p "Invoices in review" at bounding box center [125, 211] width 57 height 11
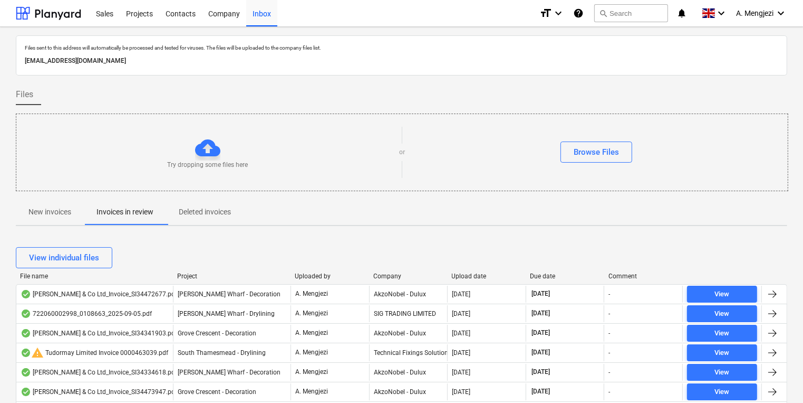
click at [401, 276] on div "Company" at bounding box center [409, 275] width 70 height 7
